Goal: Task Accomplishment & Management: Use online tool/utility

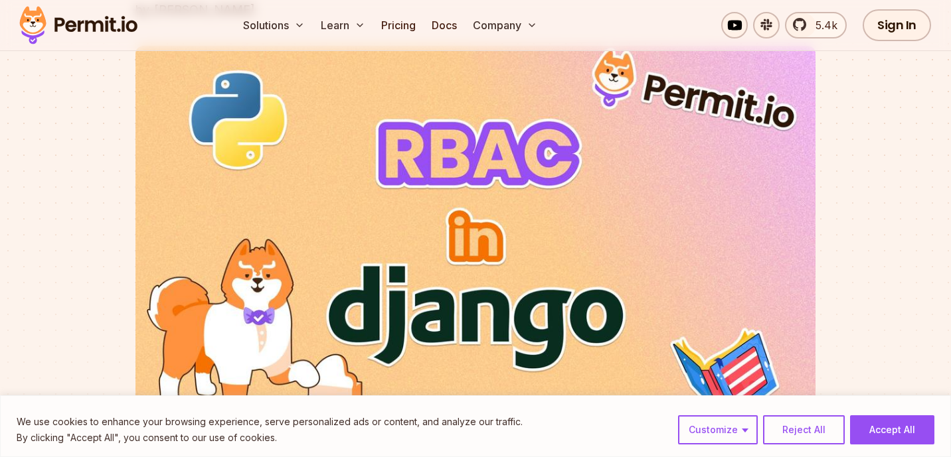
scroll to position [266, 0]
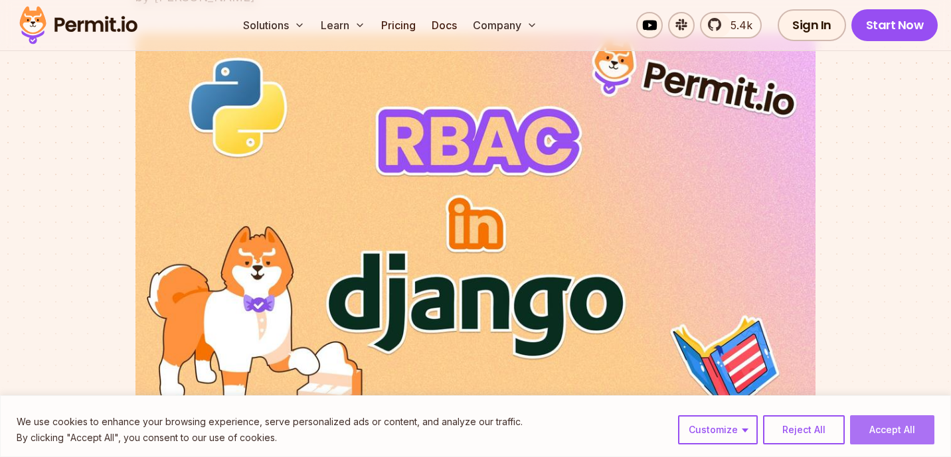
click at [894, 434] on button "Accept All" at bounding box center [892, 430] width 84 height 29
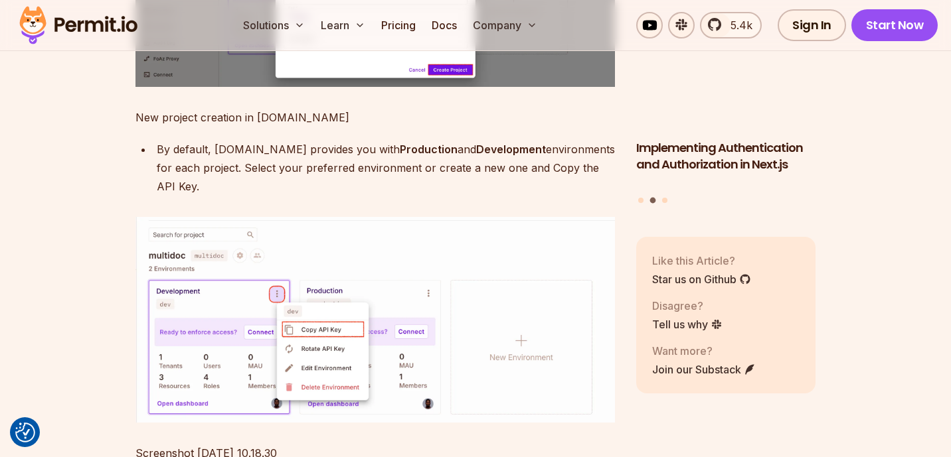
scroll to position [2722, 0]
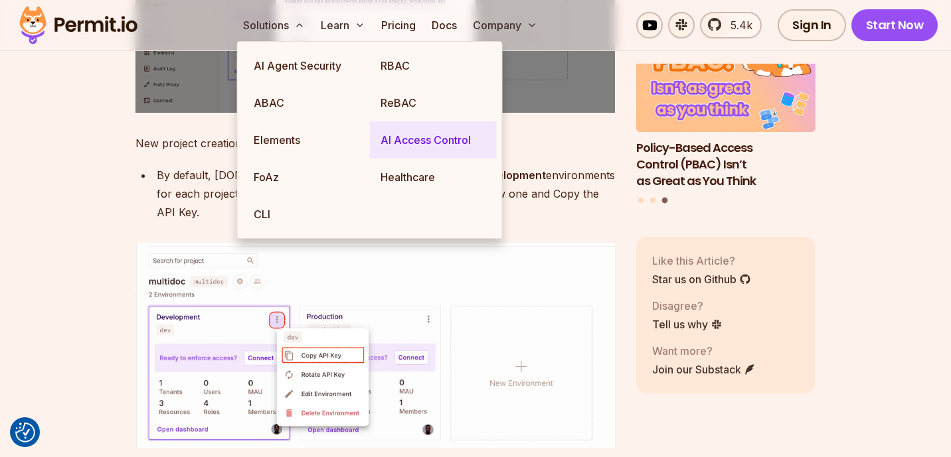
click at [410, 142] on link "AI Access Control" at bounding box center [433, 140] width 127 height 37
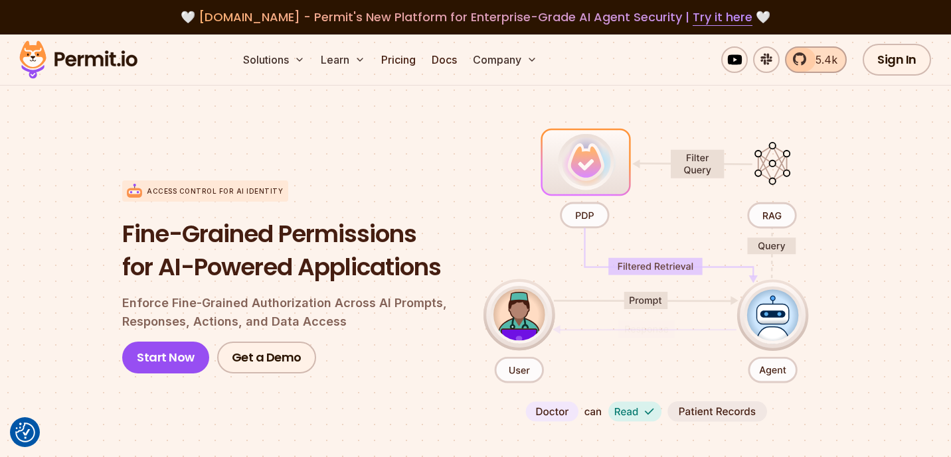
click at [812, 60] on span "5.4k" at bounding box center [822, 60] width 30 height 16
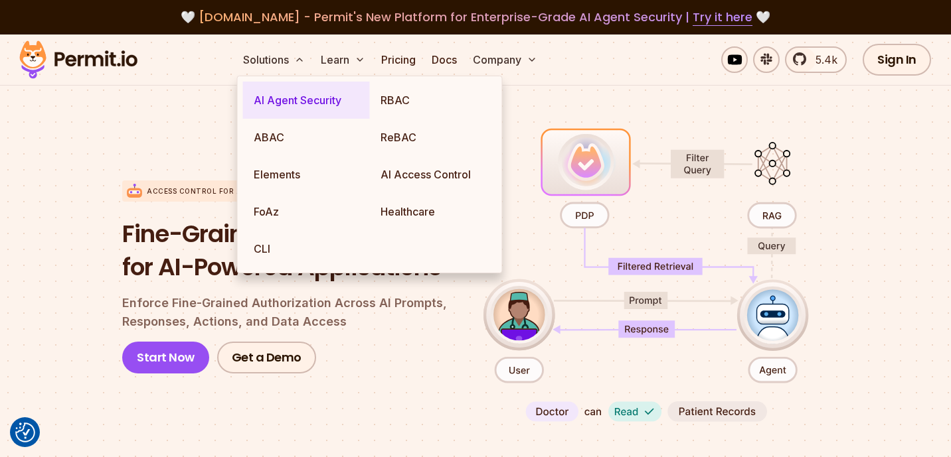
click at [287, 112] on link "AI Agent Security" at bounding box center [306, 100] width 127 height 37
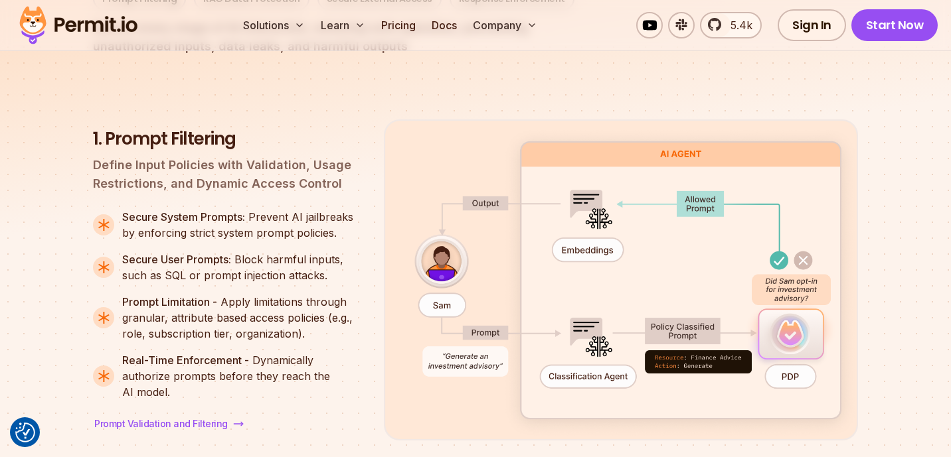
scroll to position [1606, 0]
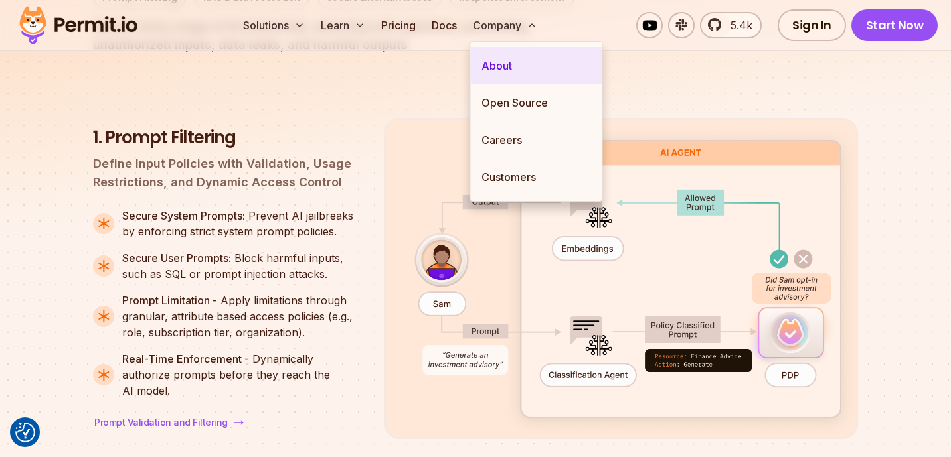
click at [507, 76] on link "About" at bounding box center [536, 65] width 131 height 37
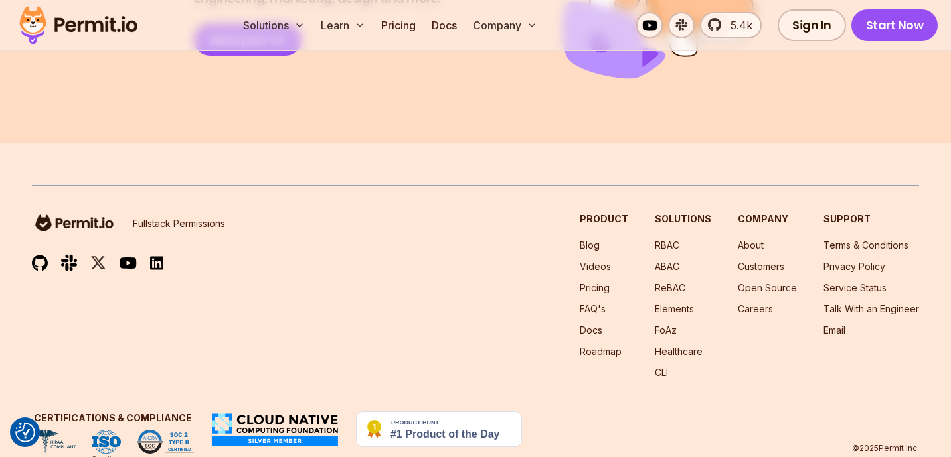
scroll to position [2496, 0]
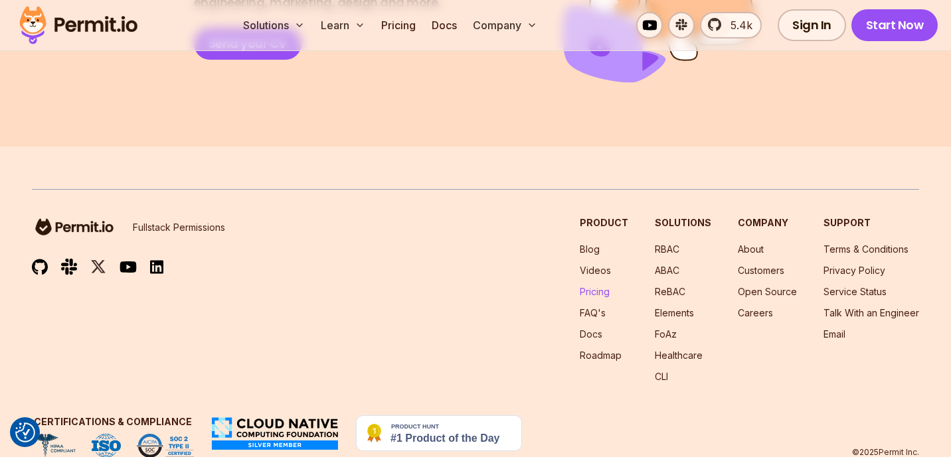
click at [593, 286] on link "Pricing" at bounding box center [595, 291] width 30 height 11
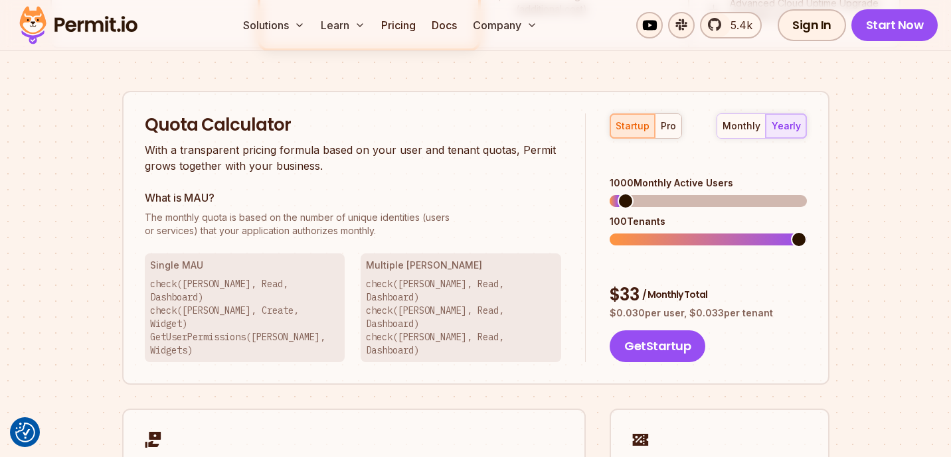
scroll to position [779, 0]
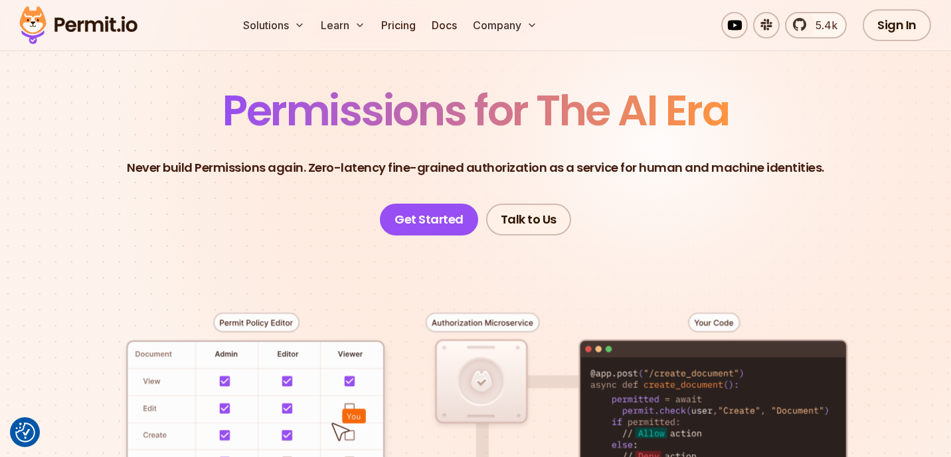
scroll to position [79, 0]
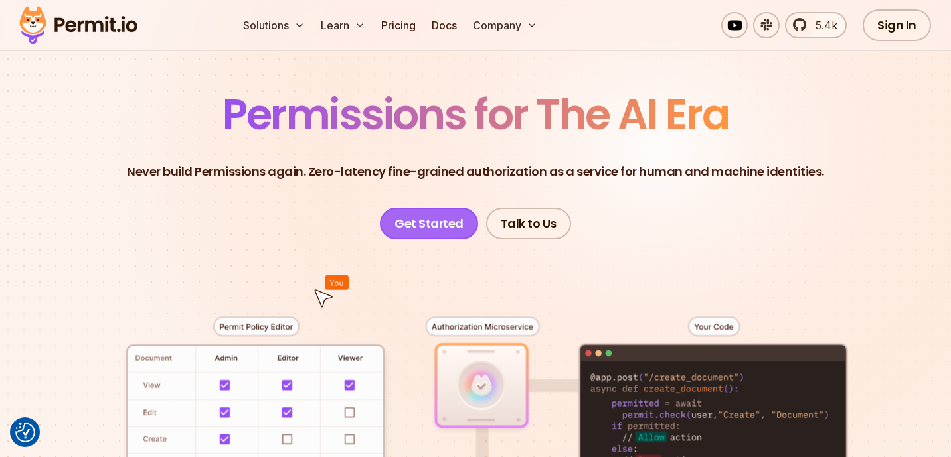
click at [424, 226] on link "Get Started" at bounding box center [429, 224] width 98 height 32
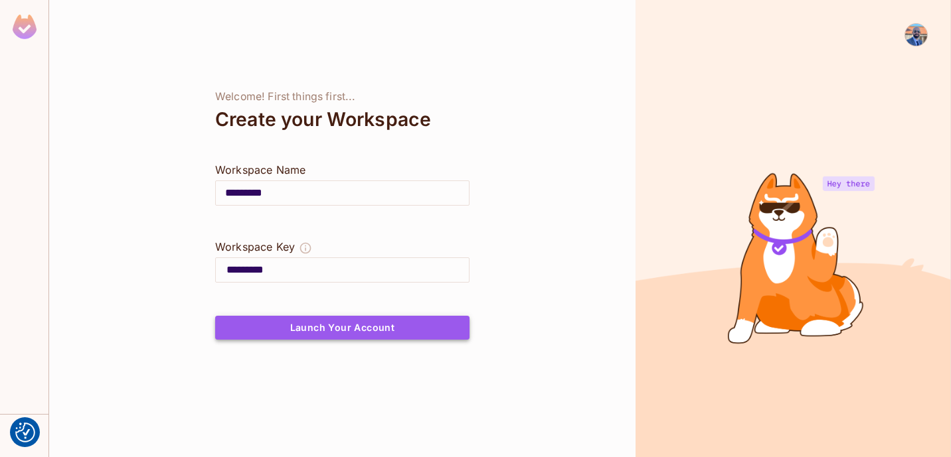
click at [377, 322] on button "Launch Your Account" at bounding box center [342, 328] width 254 height 24
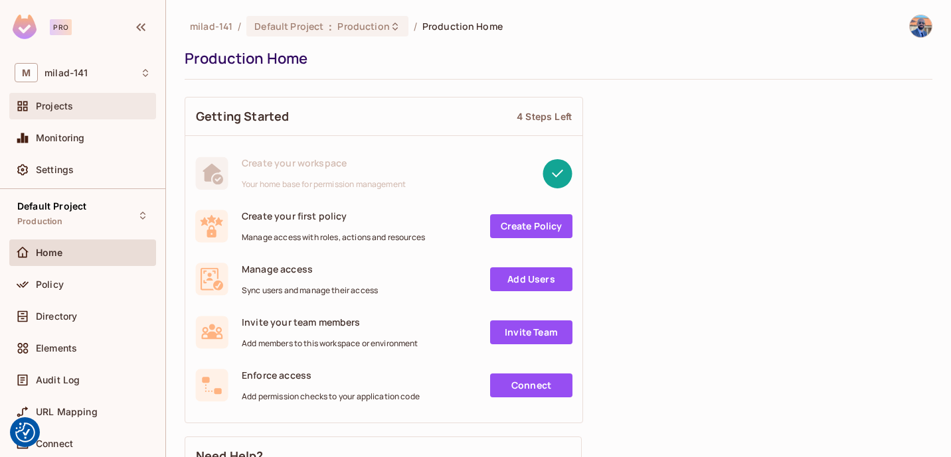
click at [104, 107] on div "Projects" at bounding box center [93, 106] width 115 height 11
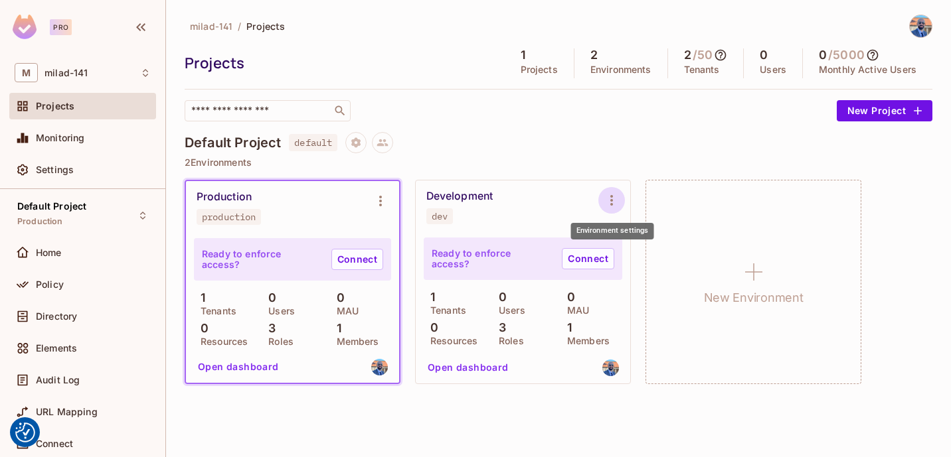
click at [611, 208] on button "Environment settings" at bounding box center [611, 200] width 27 height 27
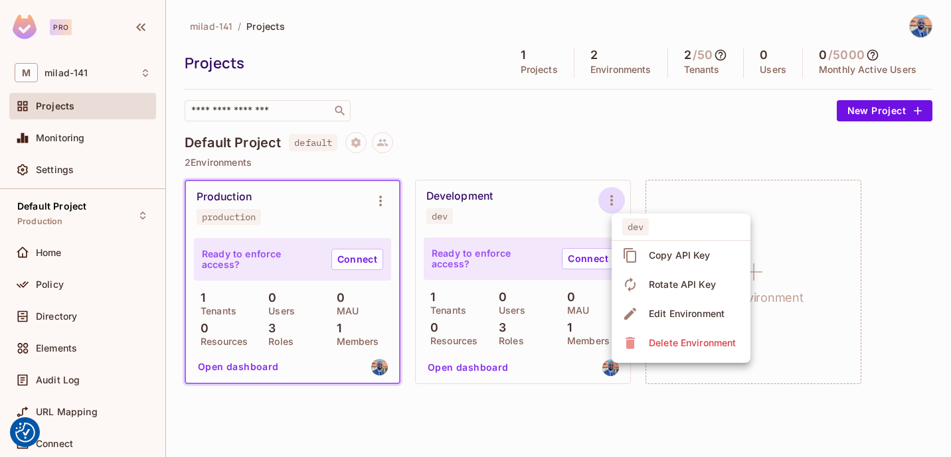
click at [635, 320] on icon at bounding box center [630, 314] width 16 height 16
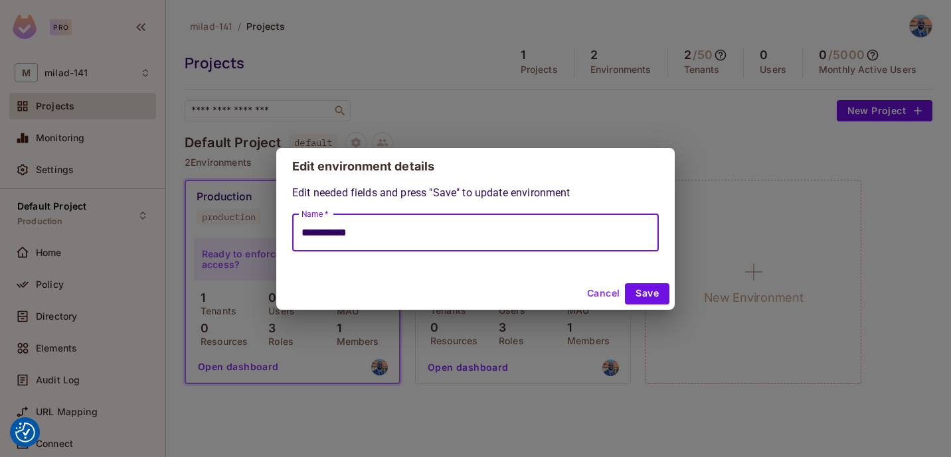
click at [586, 228] on input "**********" at bounding box center [475, 232] width 367 height 37
click at [600, 288] on button "Cancel" at bounding box center [603, 294] width 43 height 21
type input "**********"
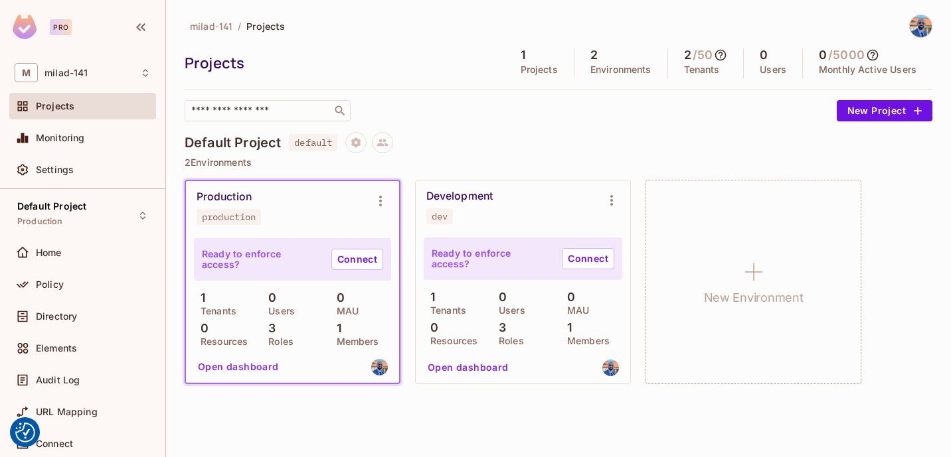
click at [503, 337] on p "Roles" at bounding box center [508, 341] width 32 height 11
click at [483, 372] on button "Open dashboard" at bounding box center [468, 367] width 92 height 21
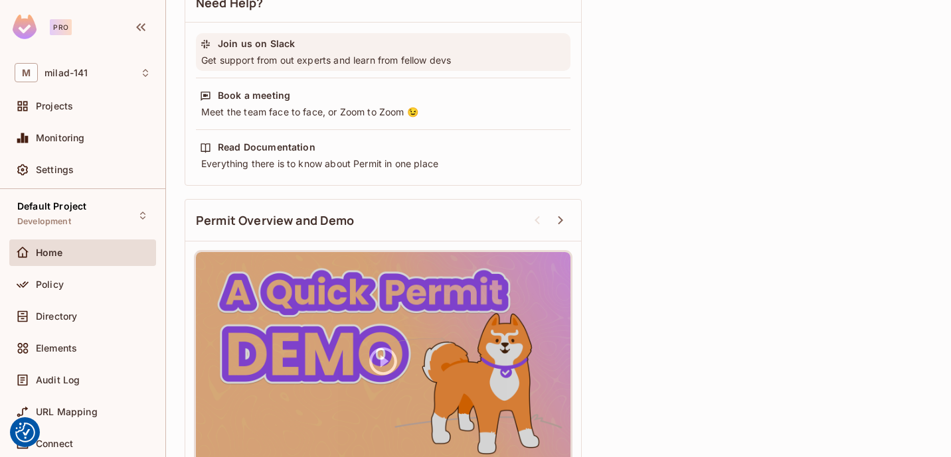
scroll to position [489, 0]
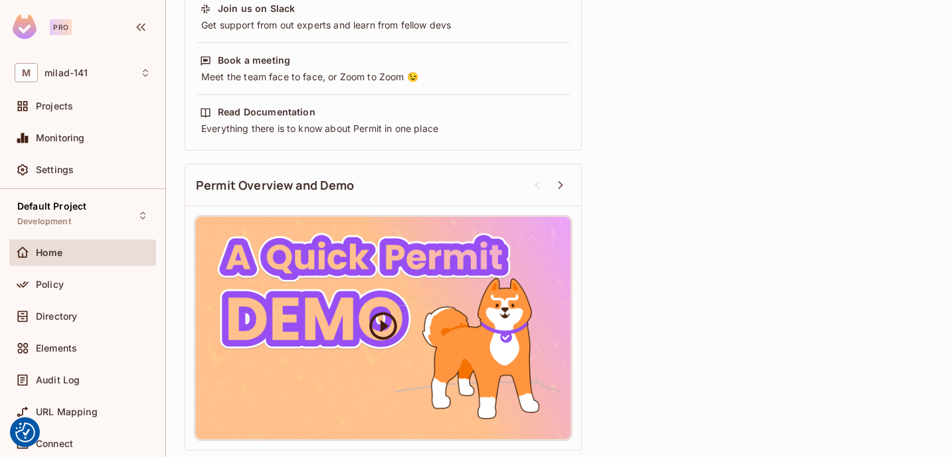
click at [387, 331] on icon at bounding box center [383, 325] width 33 height 33
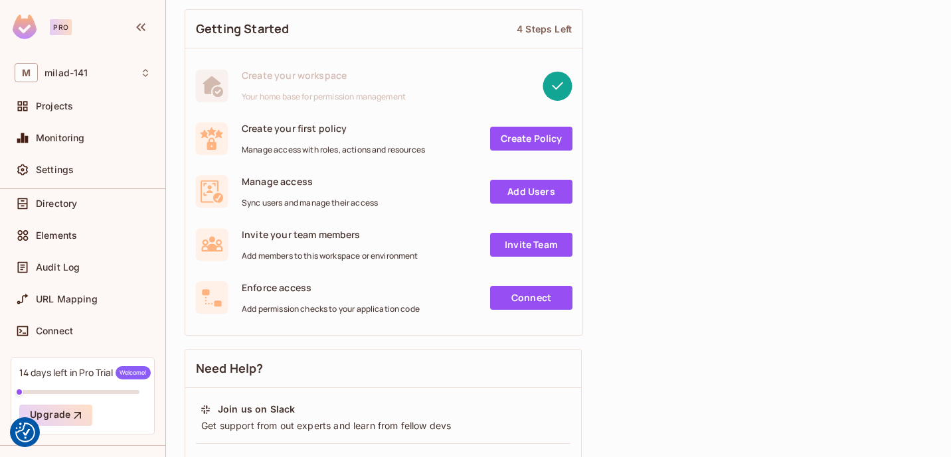
scroll to position [143, 0]
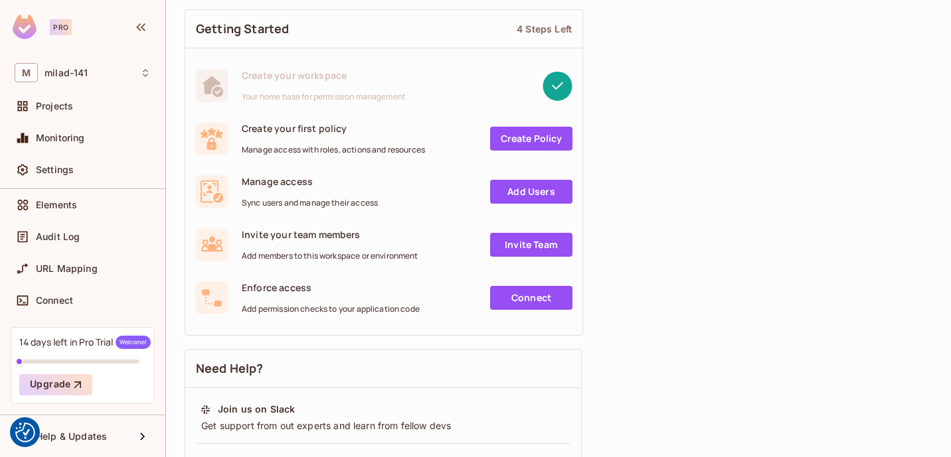
click at [523, 140] on link "Create Policy" at bounding box center [531, 139] width 82 height 24
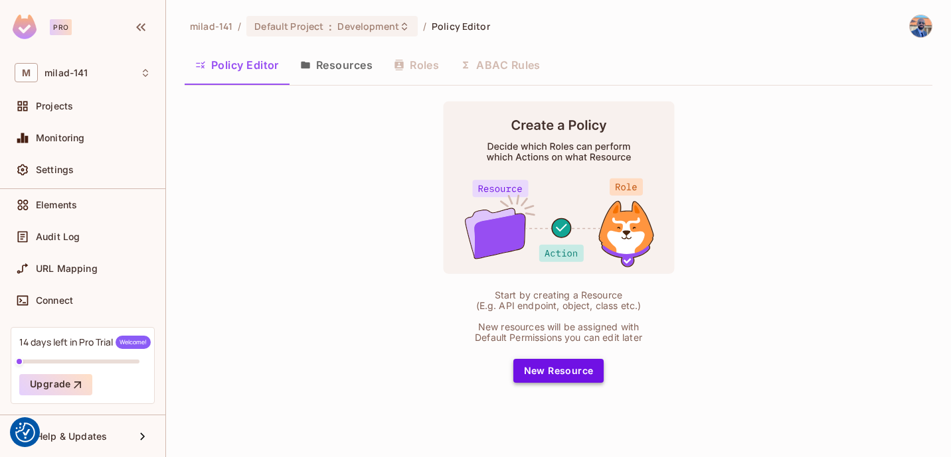
click at [558, 377] on button "New Resource" at bounding box center [558, 371] width 91 height 24
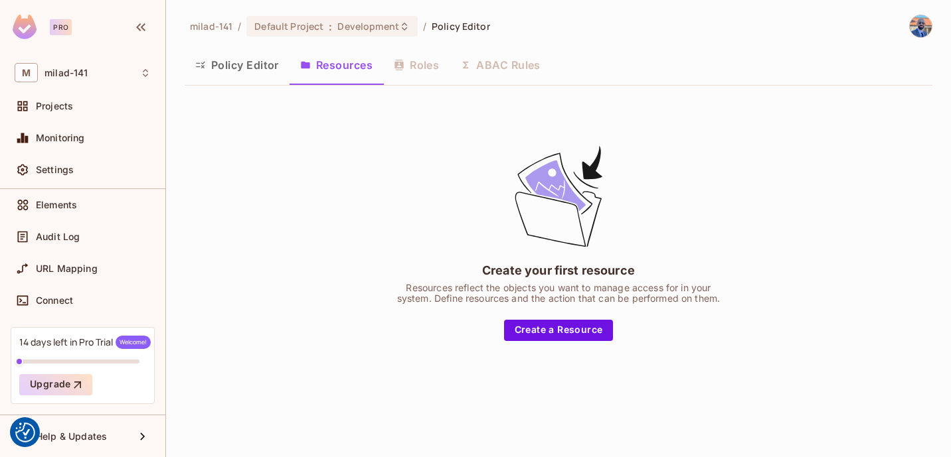
click at [570, 318] on div "Create your first resource Resources reflect the objects you want to manage acc…" at bounding box center [558, 242] width 332 height 198
click at [570, 327] on button "Create a Resource" at bounding box center [559, 330] width 110 height 21
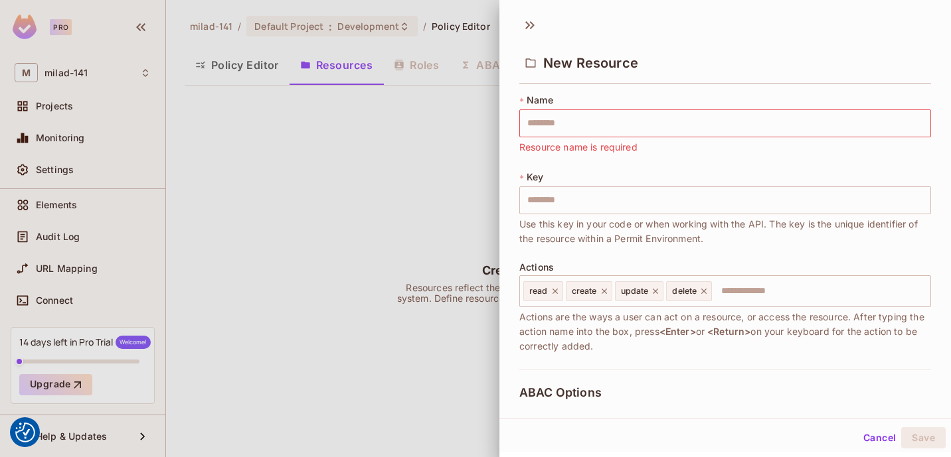
click at [62, 106] on div at bounding box center [475, 228] width 951 height 457
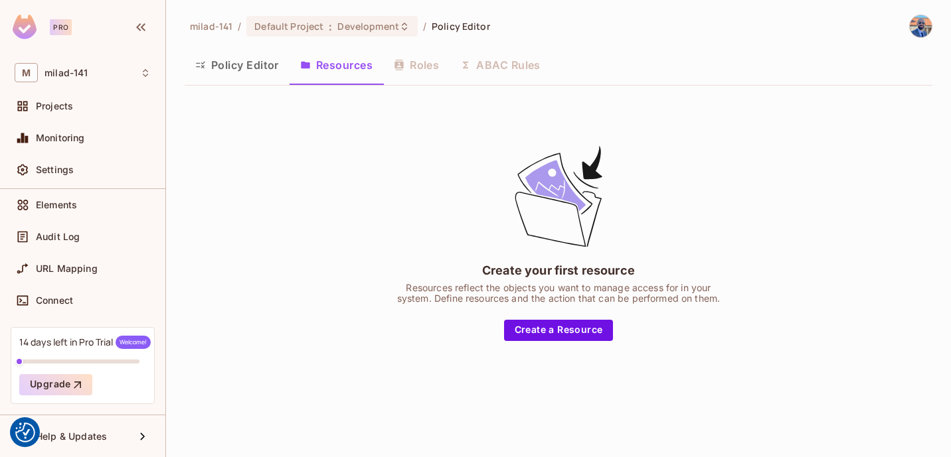
click at [62, 106] on span "Projects" at bounding box center [54, 106] width 37 height 11
